Goal: Task Accomplishment & Management: Use online tool/utility

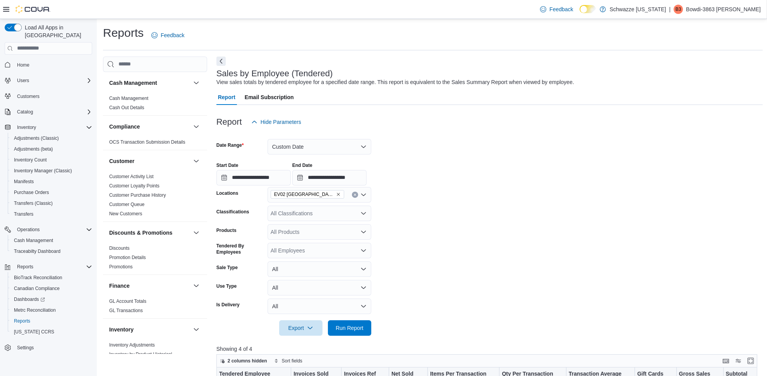
scroll to position [0, 348]
click at [347, 144] on button "Custom Date" at bounding box center [320, 146] width 104 height 15
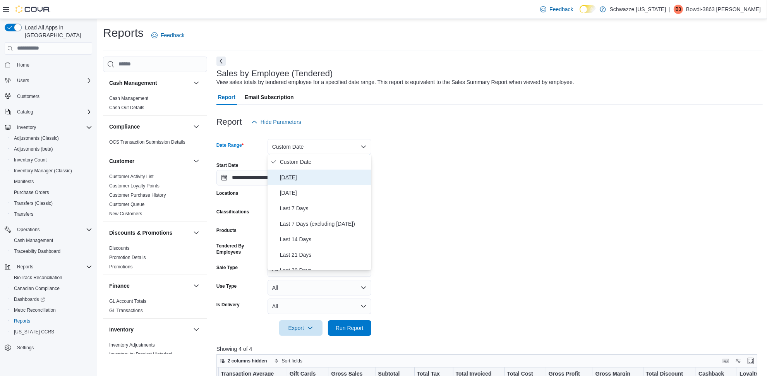
click at [322, 178] on span "[DATE]" at bounding box center [324, 177] width 88 height 9
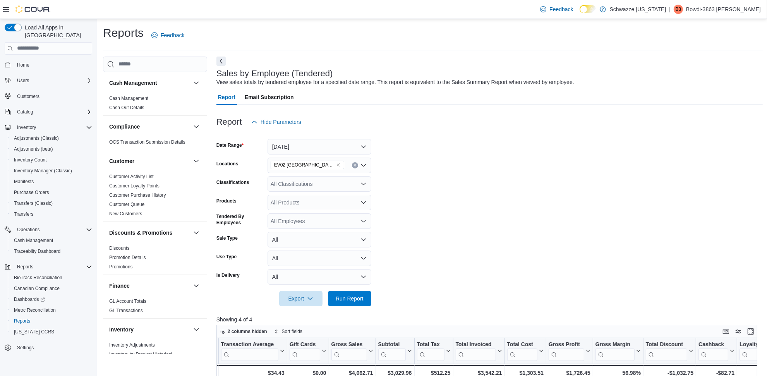
click at [469, 168] on form "Date Range [DATE] Locations EV02 [GEOGRAPHIC_DATA] Classifications All Classifi…" at bounding box center [489, 218] width 546 height 177
click at [349, 299] on span "Run Report" at bounding box center [350, 298] width 28 height 8
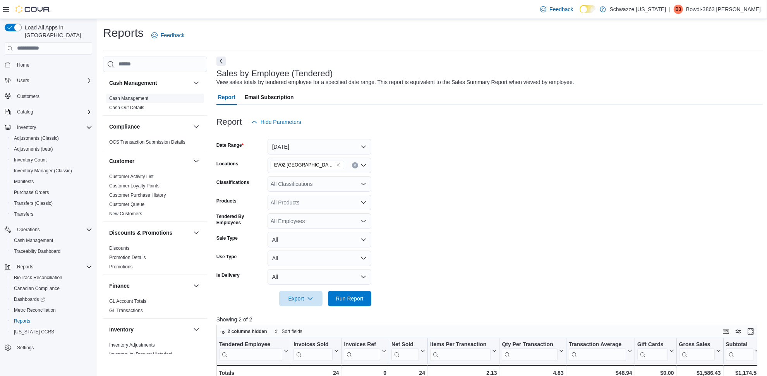
click at [150, 98] on span "Cash Management" at bounding box center [155, 98] width 98 height 9
click at [146, 98] on link "Cash Management" at bounding box center [128, 98] width 39 height 5
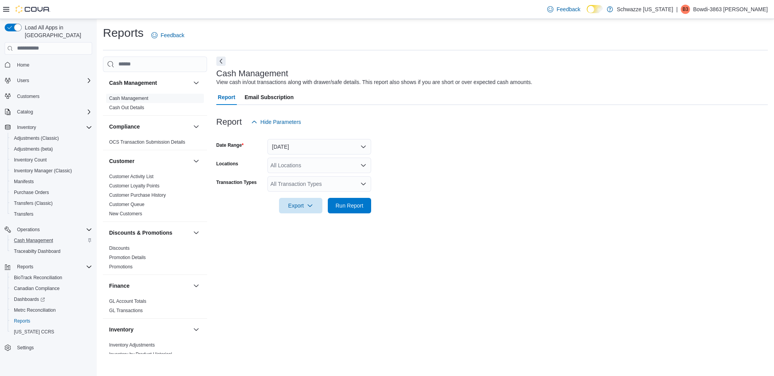
click at [58, 236] on div "Cash Management" at bounding box center [51, 240] width 81 height 9
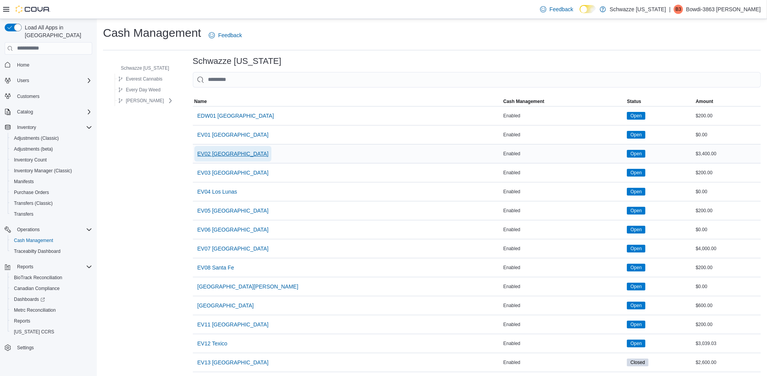
click at [239, 154] on span "EV02 [GEOGRAPHIC_DATA]" at bounding box center [232, 154] width 71 height 8
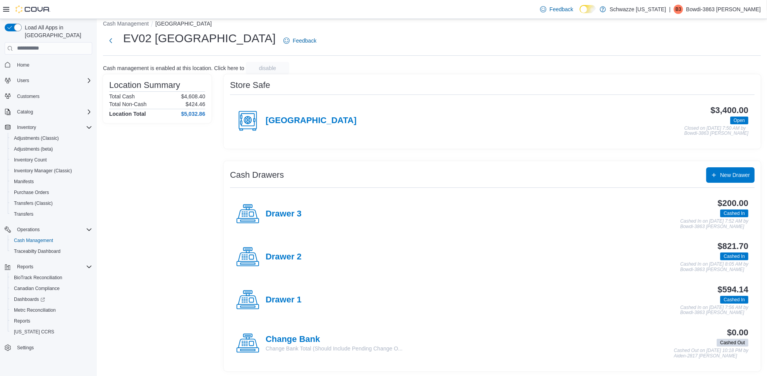
scroll to position [10, 0]
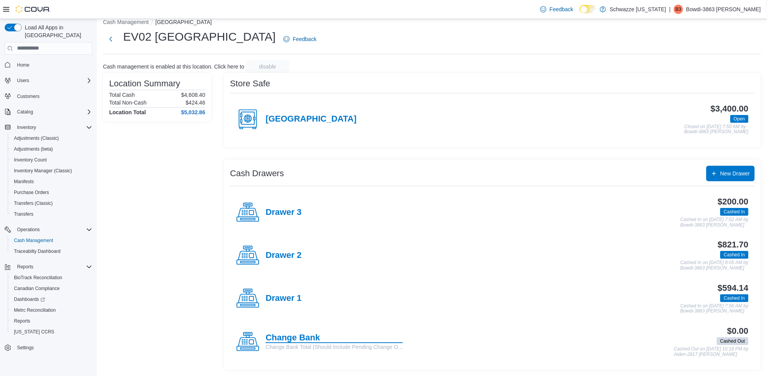
click at [305, 337] on h4 "Change Bank" at bounding box center [334, 338] width 137 height 10
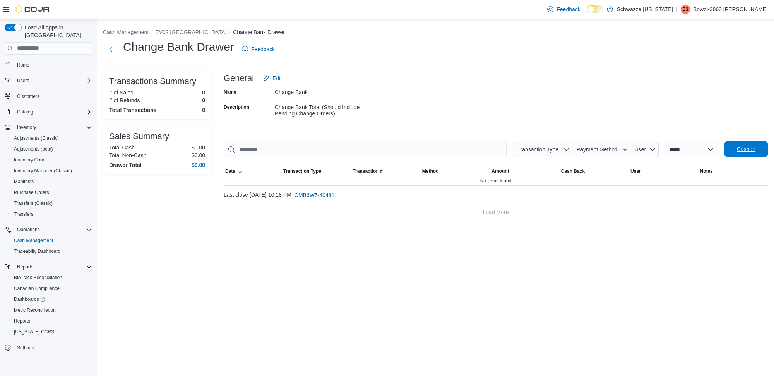
click at [744, 153] on span "Cash In" at bounding box center [746, 148] width 34 height 15
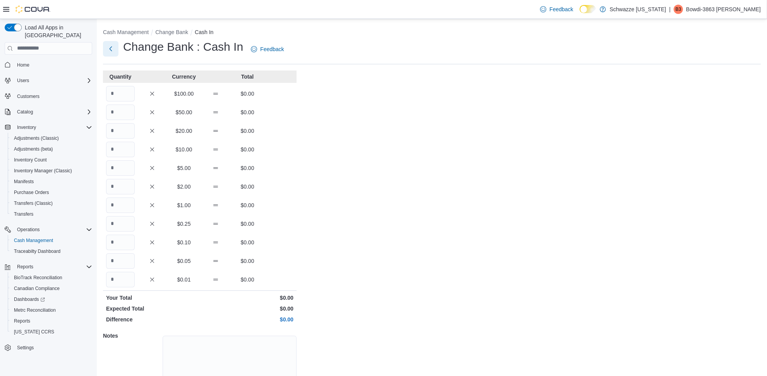
click at [109, 49] on button "Next" at bounding box center [110, 48] width 15 height 15
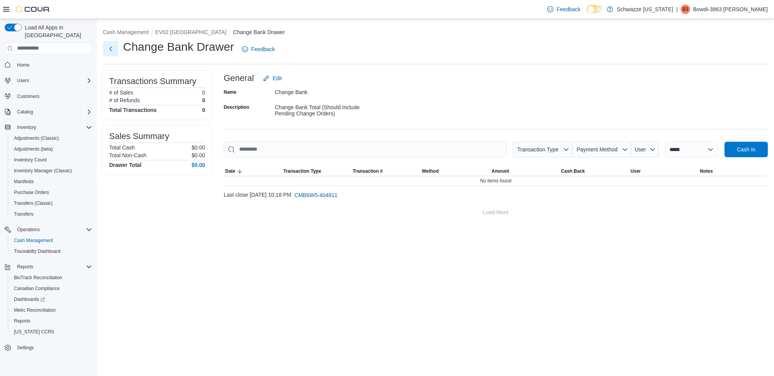
click at [109, 50] on button "Next" at bounding box center [110, 48] width 15 height 15
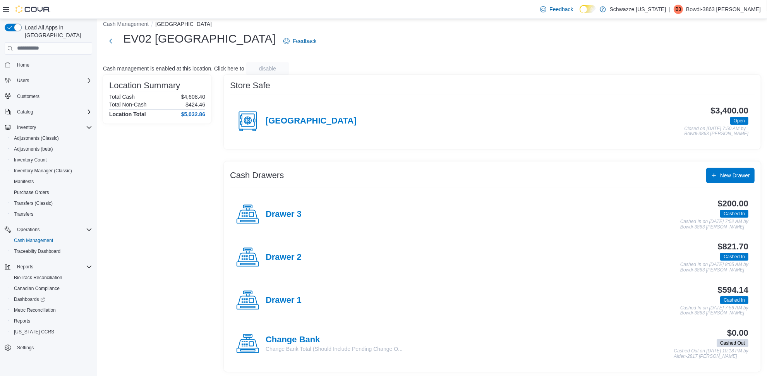
scroll to position [10, 0]
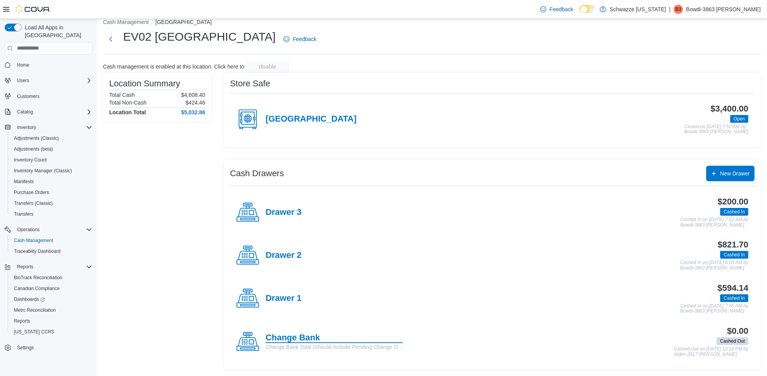
click at [316, 335] on h4 "Change Bank" at bounding box center [334, 338] width 137 height 10
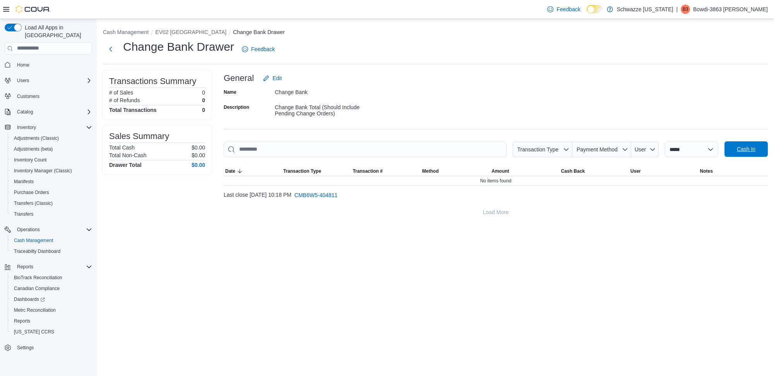
click at [748, 142] on span "Cash In" at bounding box center [746, 148] width 34 height 15
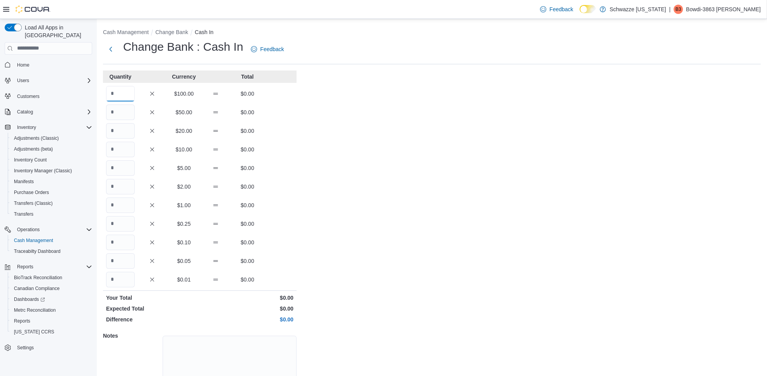
click at [130, 90] on input "Quantity" at bounding box center [120, 93] width 29 height 15
type input "**"
click at [371, 214] on div "Cash Management Change Bank Cash In Change Bank : Cash In Feedback Quantity Cur…" at bounding box center [432, 221] width 670 height 404
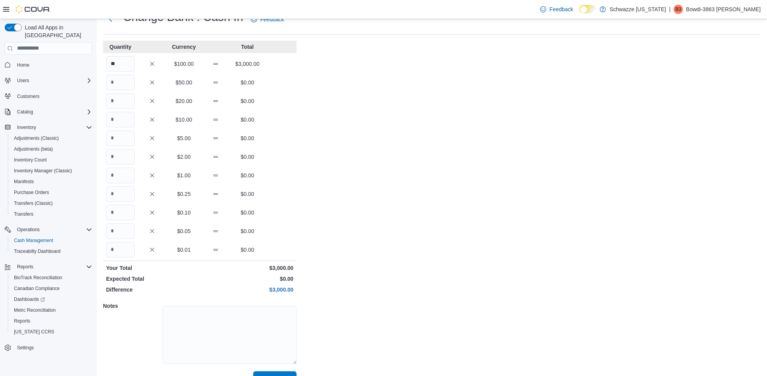
scroll to position [46, 0]
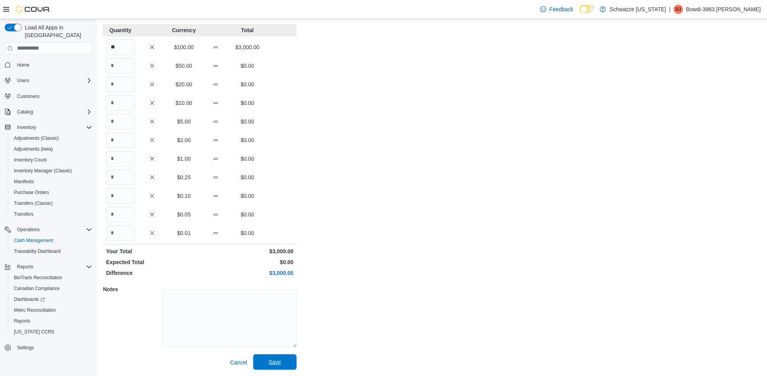
click at [277, 366] on span "Save" at bounding box center [275, 361] width 34 height 15
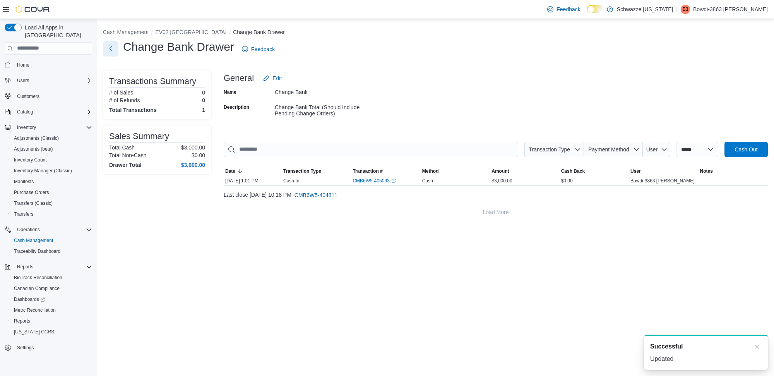
click at [113, 48] on button "Next" at bounding box center [110, 48] width 15 height 15
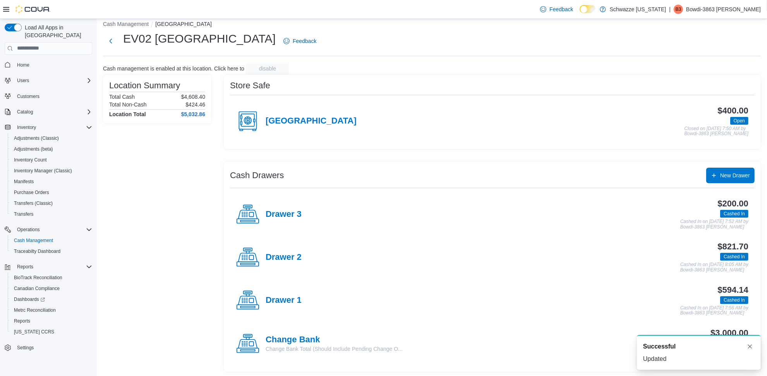
scroll to position [10, 0]
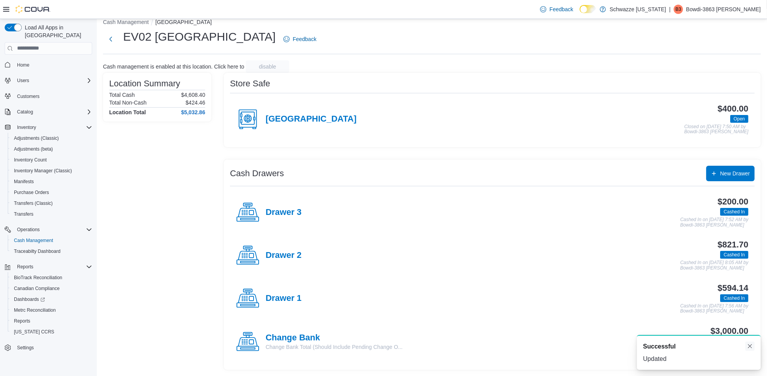
click at [750, 345] on button "Dismiss toast" at bounding box center [749, 345] width 9 height 9
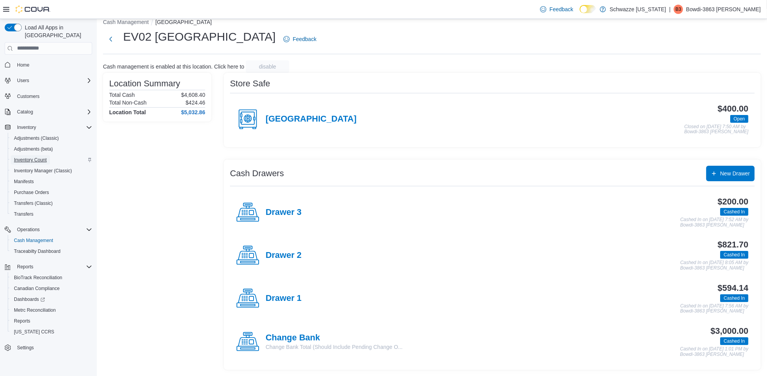
click at [37, 157] on span "Inventory Count" at bounding box center [30, 160] width 33 height 6
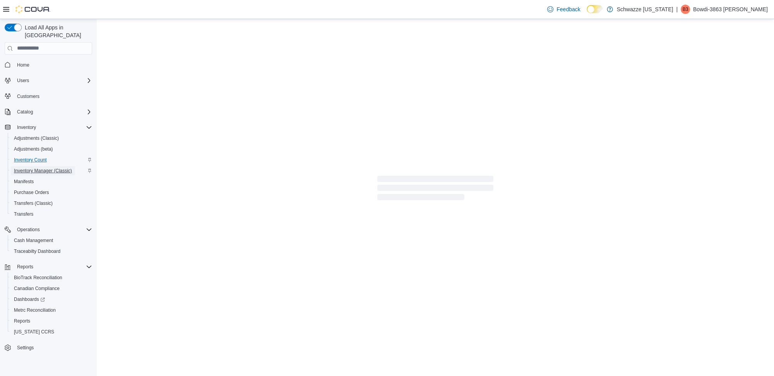
click at [43, 168] on span "Inventory Manager (Classic)" at bounding box center [43, 171] width 58 height 6
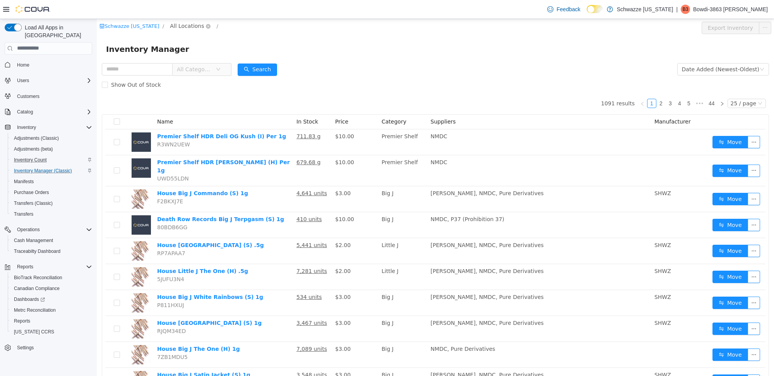
click at [184, 21] on span "All Locations" at bounding box center [187, 25] width 34 height 9
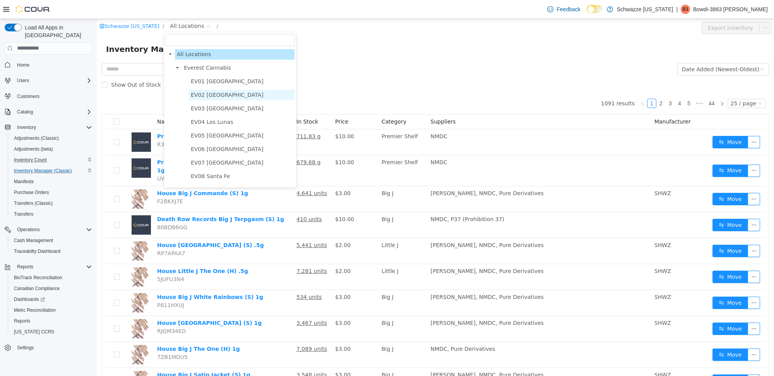
click at [207, 96] on span "EV02 [GEOGRAPHIC_DATA]" at bounding box center [227, 94] width 73 height 6
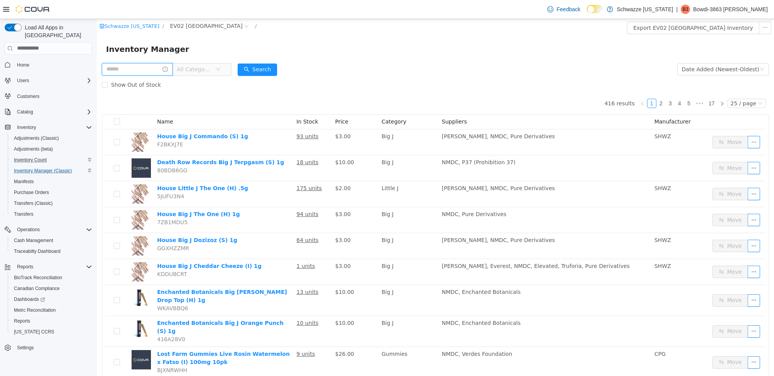
click at [118, 66] on input "text" at bounding box center [137, 69] width 71 height 12
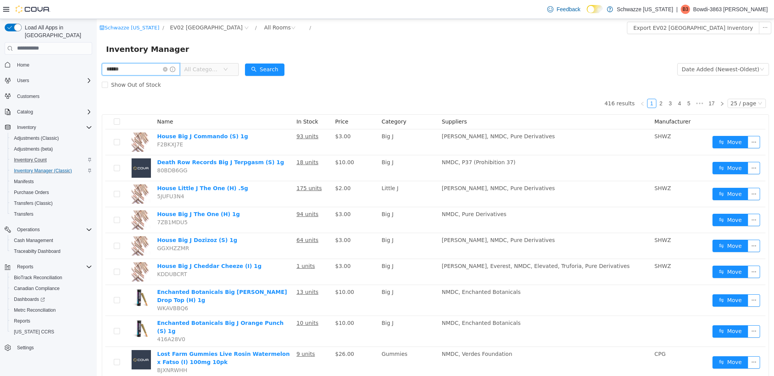
type input "******"
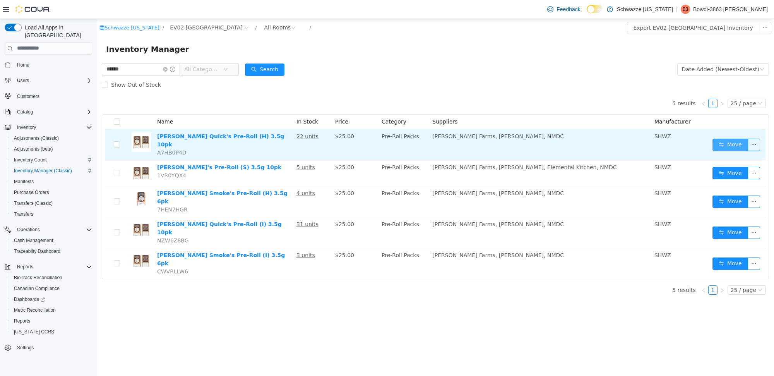
click at [726, 142] on button "Move" at bounding box center [731, 144] width 36 height 12
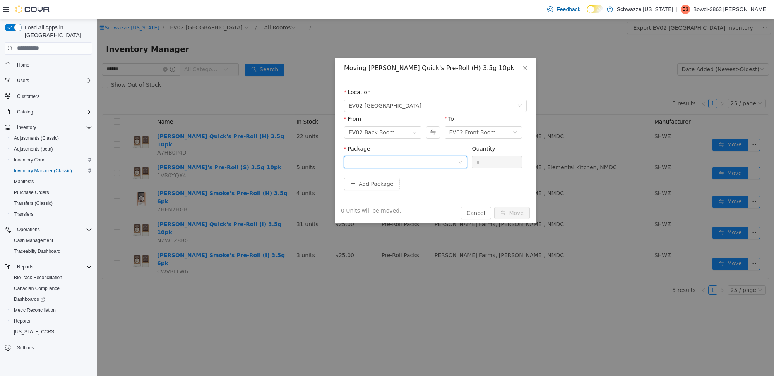
click at [393, 164] on div at bounding box center [403, 162] width 109 height 12
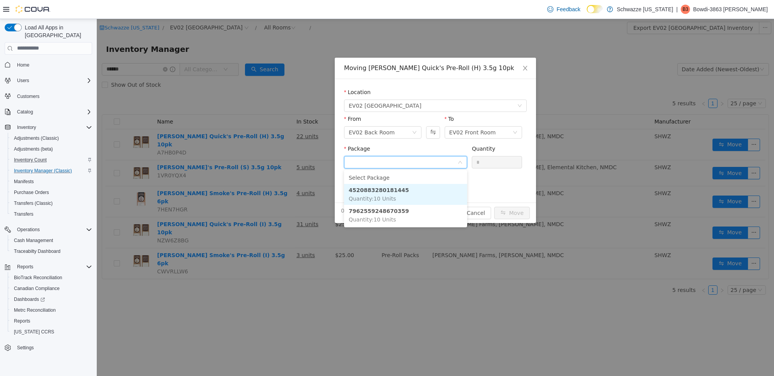
click at [413, 194] on li "4520883280181445 Quantity : 10 Units" at bounding box center [405, 194] width 123 height 21
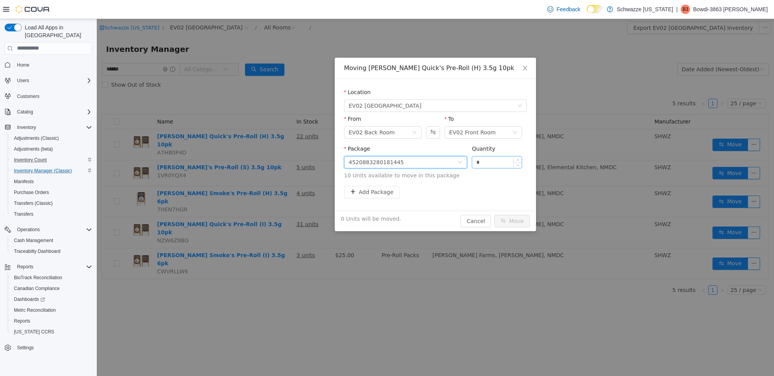
click at [501, 161] on input "*" at bounding box center [497, 162] width 50 height 12
type input "**"
click at [513, 219] on button "Move" at bounding box center [512, 220] width 36 height 12
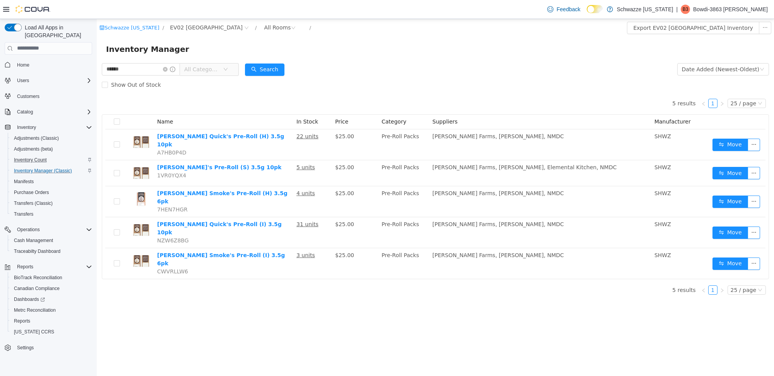
click at [242, 102] on div "5 results 1 25 / page Name In Stock Price Category Suppliers Manufacturer [PERS…" at bounding box center [435, 185] width 667 height 187
